Goal: Transaction & Acquisition: Purchase product/service

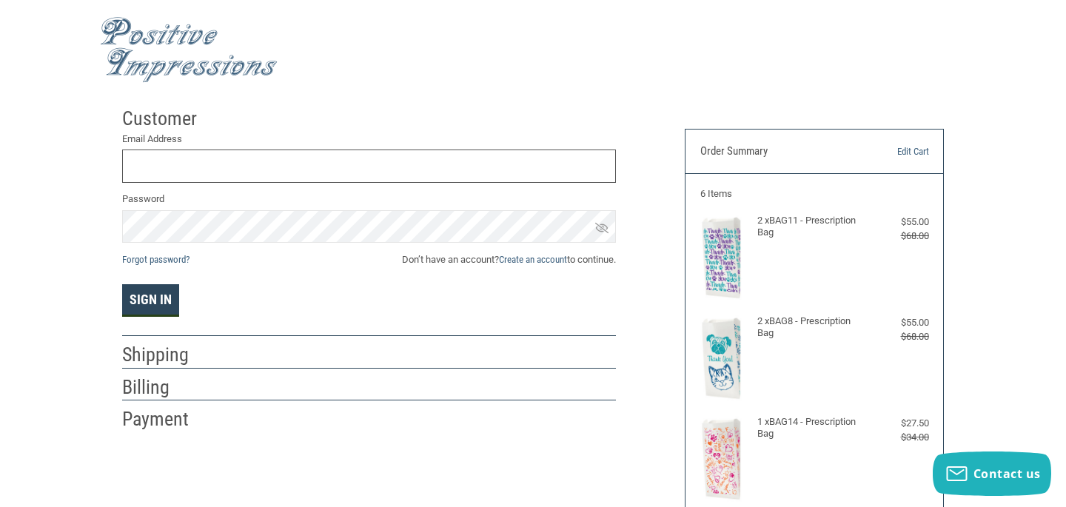
type input "[EMAIL_ADDRESS][DOMAIN_NAME]"
click at [135, 292] on button "Sign In" at bounding box center [150, 300] width 57 height 33
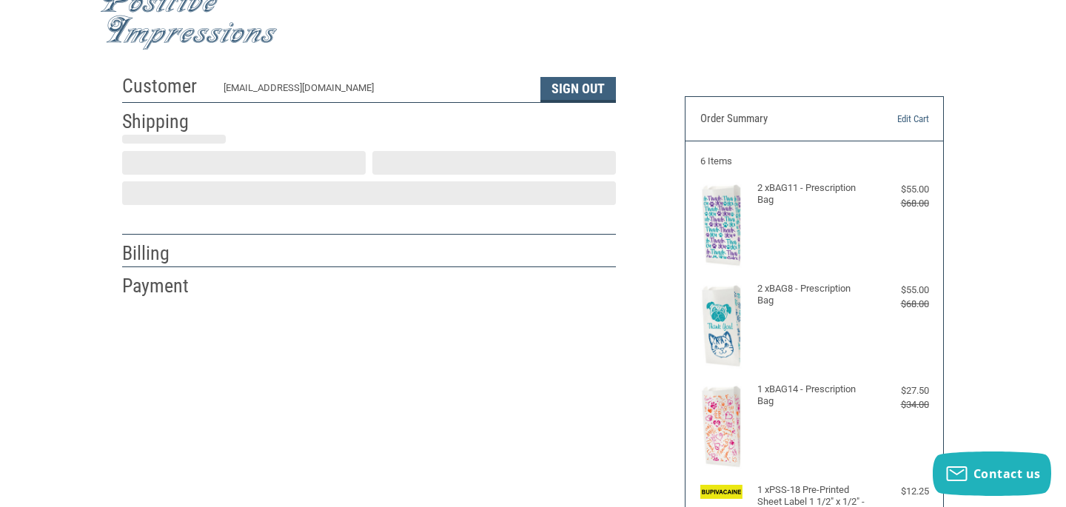
scroll to position [34, 0]
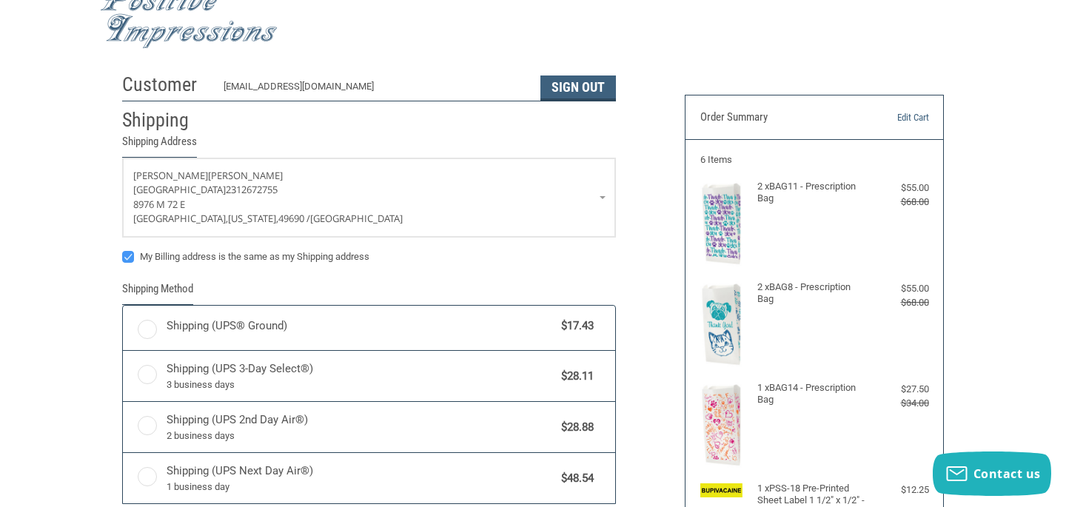
radio input "true"
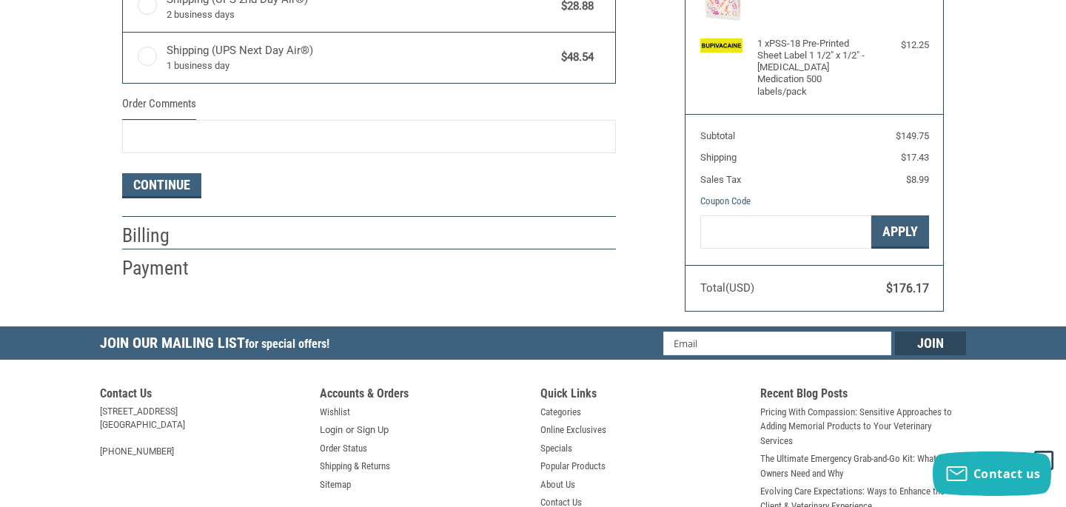
scroll to position [480, 0]
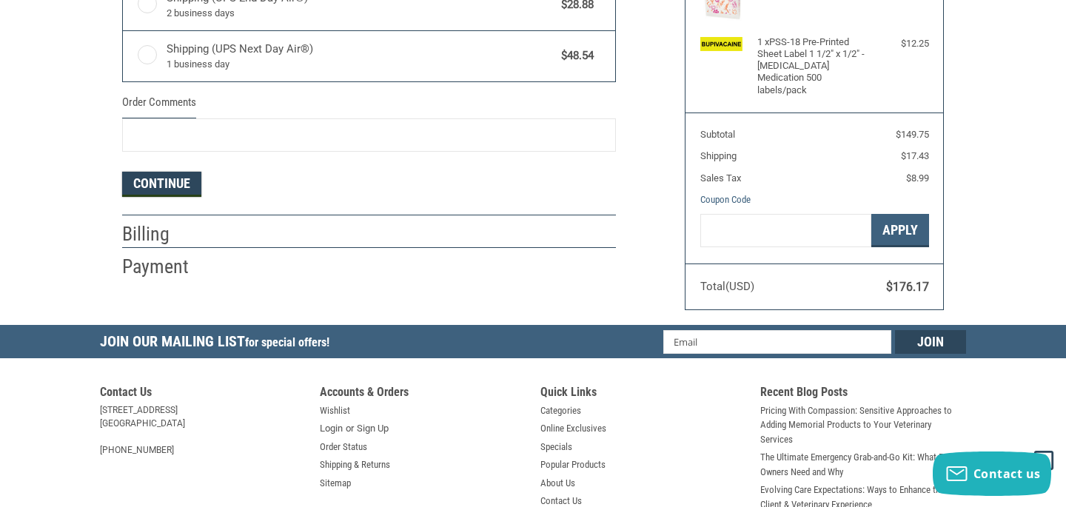
click at [189, 186] on button "Continue" at bounding box center [161, 184] width 79 height 25
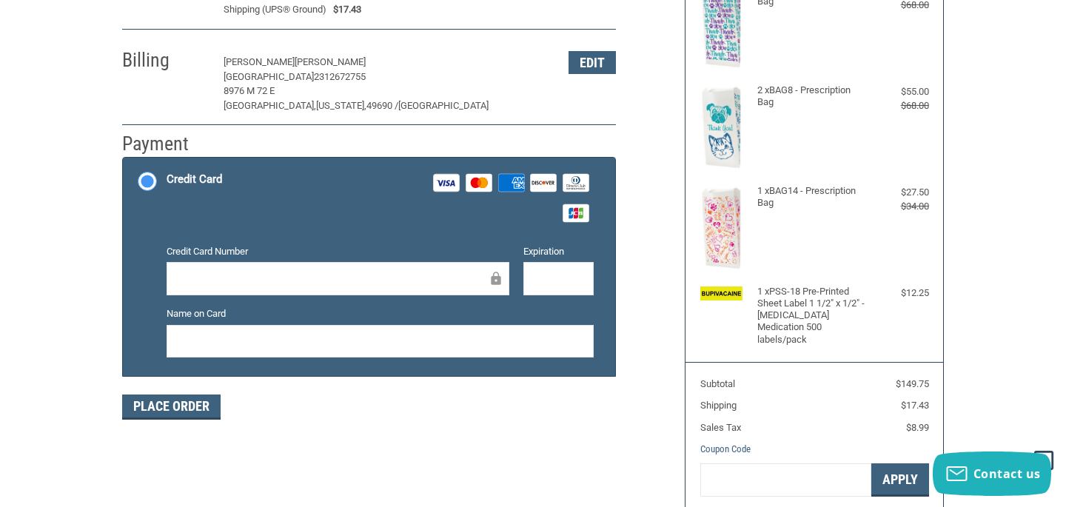
scroll to position [229, 0]
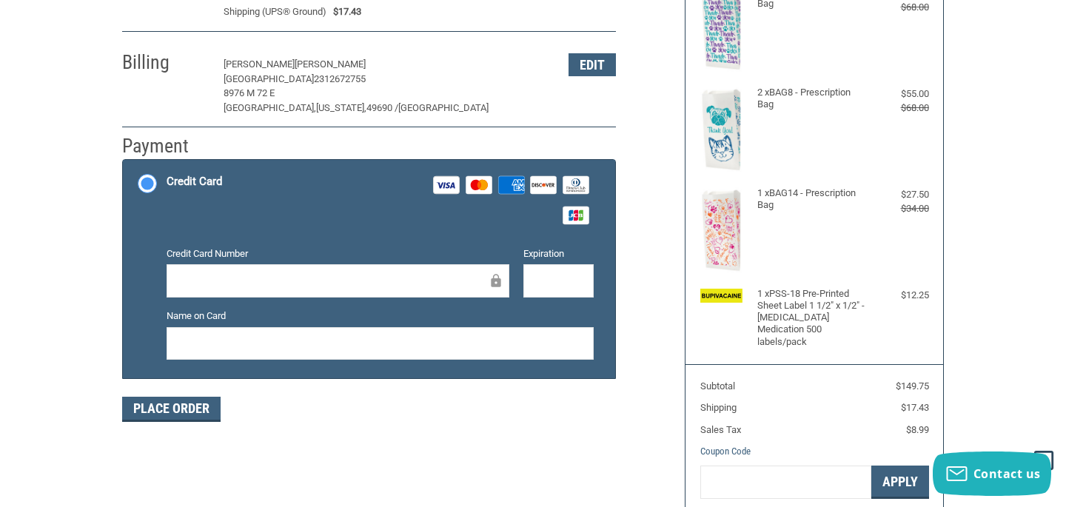
click at [198, 289] on div at bounding box center [338, 280] width 343 height 33
click at [557, 377] on div "Credit card Credit Card Number Expiration Name on Card" at bounding box center [380, 309] width 427 height 138
click at [286, 402] on div "Place Order" at bounding box center [369, 409] width 494 height 25
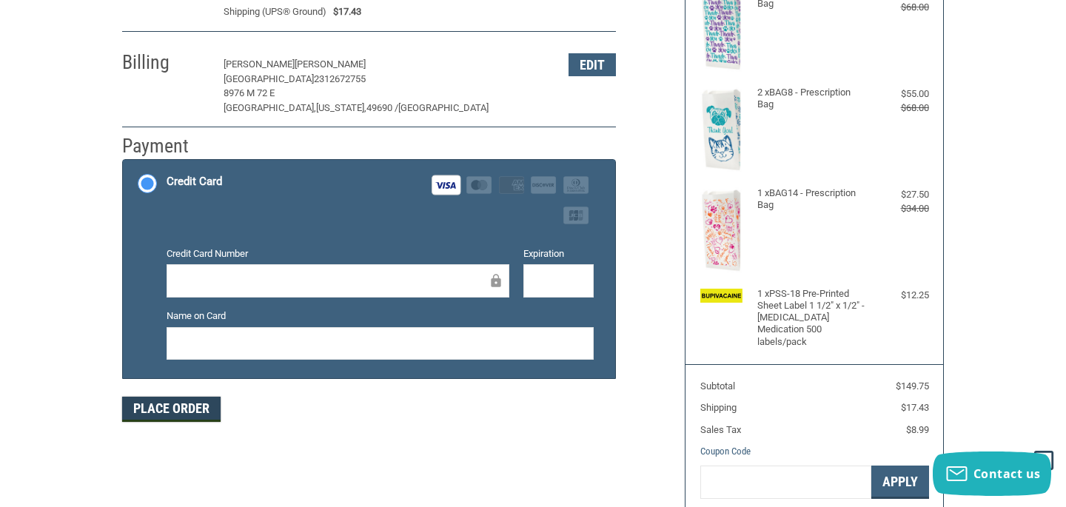
click at [184, 399] on button "Place Order" at bounding box center [171, 409] width 98 height 25
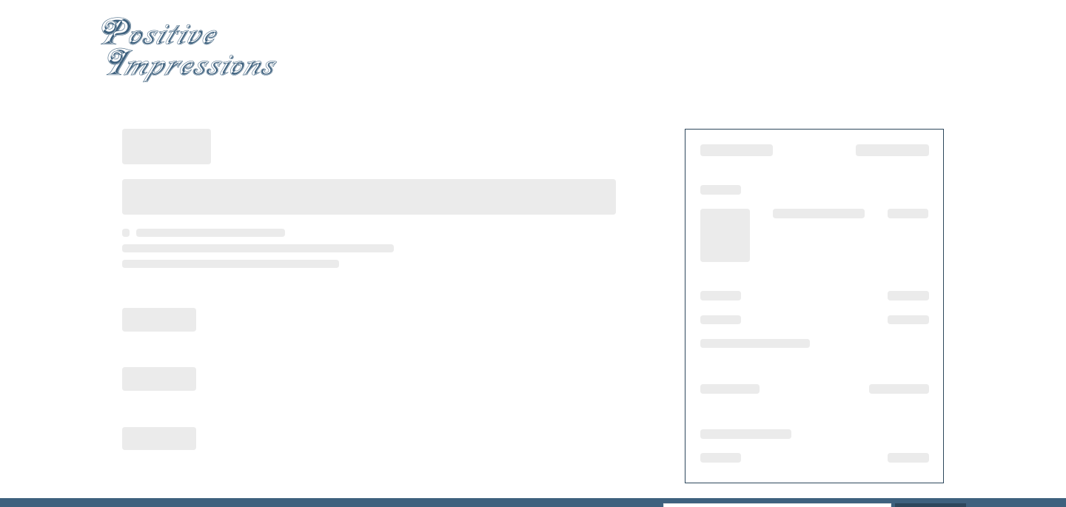
click at [225, 65] on img at bounding box center [189, 50] width 178 height 66
